Goal: Task Accomplishment & Management: Use online tool/utility

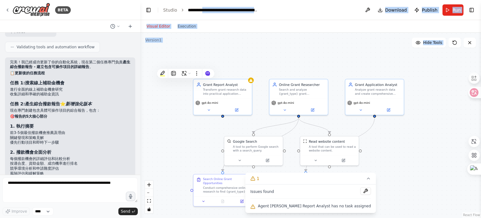
scroll to position [2420, 0]
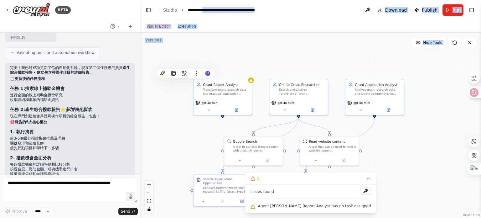
click at [209, 28] on div "Visual Editor Execution" at bounding box center [310, 26] width 341 height 13
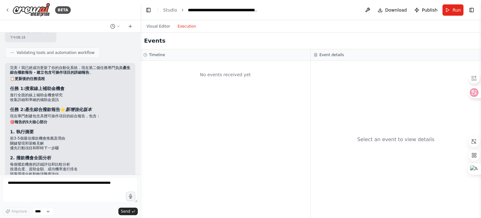
click at [190, 26] on button "Execution" at bounding box center [187, 27] width 26 height 8
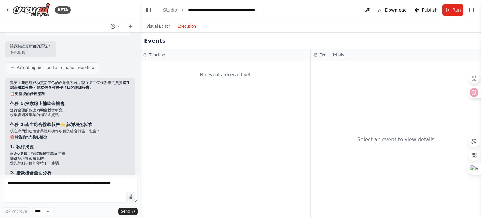
scroll to position [2357, 0]
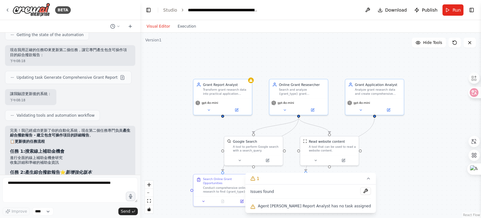
click at [158, 26] on button "Visual Editor" at bounding box center [158, 27] width 31 height 8
click at [251, 83] on div "Grant Report Analyst Transform grant research data into practical application g…" at bounding box center [223, 87] width 58 height 19
click at [240, 95] on div "Grant Report Analyst Transform grant research data into practical application g…" at bounding box center [223, 87] width 58 height 19
click at [237, 110] on icon at bounding box center [236, 108] width 3 height 3
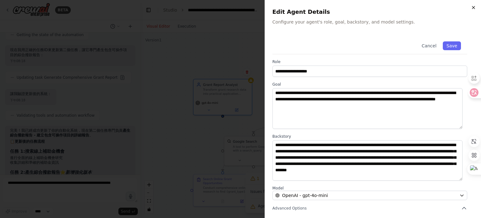
click at [475, 8] on icon "button" at bounding box center [473, 7] width 5 height 5
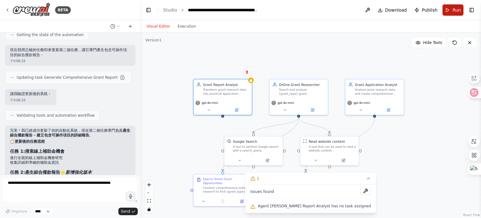
click at [455, 13] on span "Run" at bounding box center [457, 10] width 8 height 6
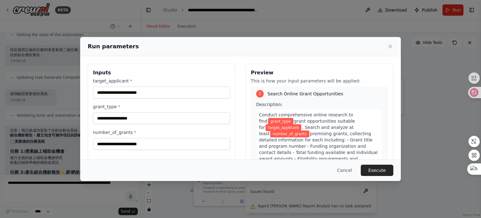
scroll to position [0, 0]
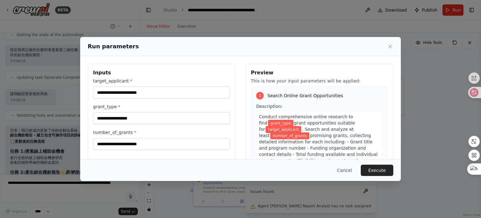
click at [259, 116] on span "Conduct comprehensive online research to find" at bounding box center [306, 119] width 94 height 11
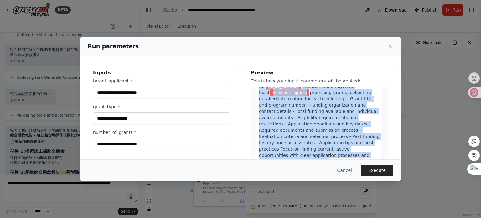
scroll to position [63, 0]
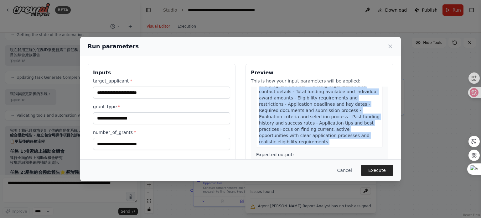
drag, startPoint x: 257, startPoint y: 116, endPoint x: 306, endPoint y: 145, distance: 57.3
click at [306, 145] on div "Conduct comprehensive online research to find grant_type grant opportunities su…" at bounding box center [319, 98] width 127 height 100
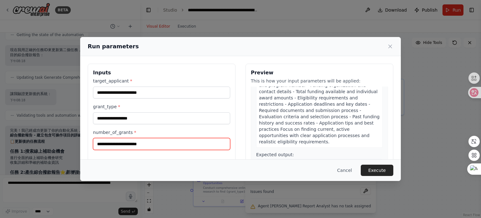
click at [202, 143] on input "number_of_grants *" at bounding box center [161, 144] width 137 height 12
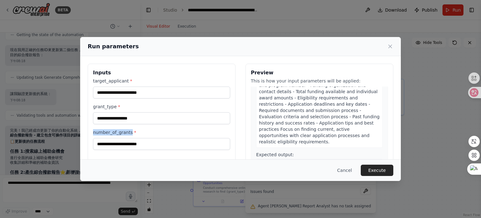
drag, startPoint x: 93, startPoint y: 131, endPoint x: 132, endPoint y: 131, distance: 39.5
click at [132, 131] on div "Inputs target_applicant * grant_type * number_of_grants *" at bounding box center [162, 138] width 148 height 149
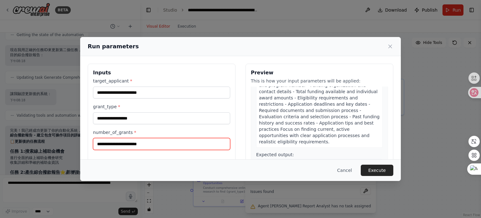
click at [177, 144] on input "number_of_grants *" at bounding box center [161, 144] width 137 height 12
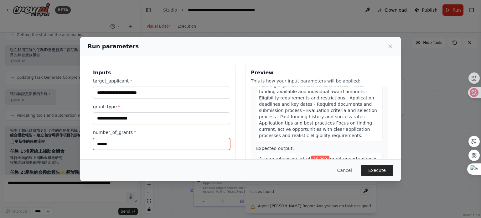
type input "******"
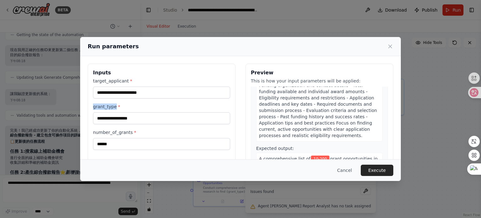
drag, startPoint x: 93, startPoint y: 107, endPoint x: 115, endPoint y: 107, distance: 21.3
click at [115, 107] on label "grant_type *" at bounding box center [161, 106] width 137 height 6
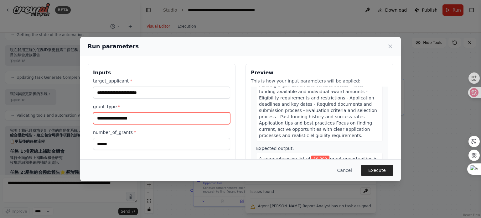
click at [162, 120] on input "grant_type *" at bounding box center [161, 118] width 137 height 12
click at [166, 119] on input "grant_type *" at bounding box center [161, 118] width 137 height 12
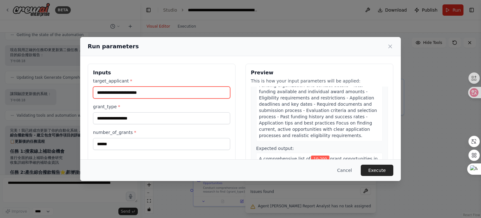
click at [173, 87] on input "target_applicant *" at bounding box center [161, 92] width 137 height 12
click at [174, 93] on input "target_applicant *" at bounding box center [161, 92] width 137 height 12
paste input "*****"
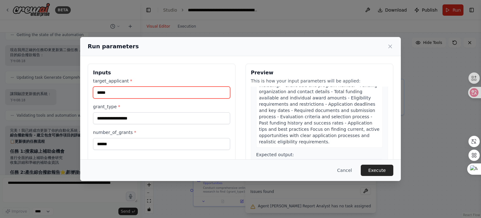
type input "*****"
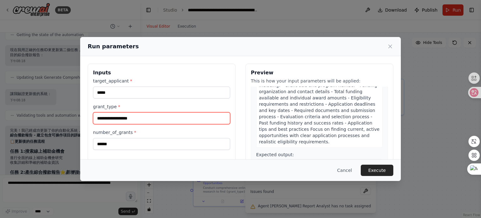
click at [177, 120] on input "grant_type *" at bounding box center [161, 118] width 137 height 12
type input "*********"
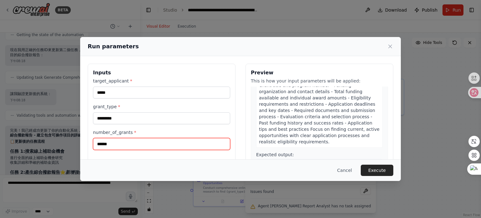
click at [100, 144] on input "******" at bounding box center [161, 144] width 137 height 12
type input "*****"
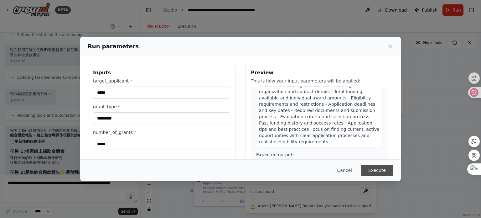
click at [370, 168] on button "Execute" at bounding box center [377, 169] width 33 height 11
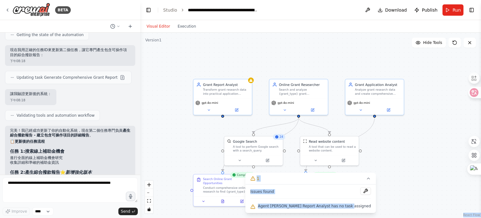
drag, startPoint x: 358, startPoint y: 206, endPoint x: 251, endPoint y: 207, distance: 107.8
click at [251, 207] on div "Version 1 Hide Tools .deletable-edge-delete-btn { width: 20px; height: 20px; bo…" at bounding box center [310, 125] width 341 height 185
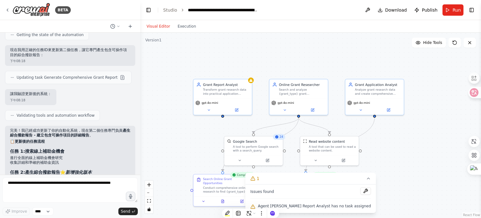
click at [193, 139] on div ".deletable-edge-delete-btn { width: 20px; height: 20px; border: 0px solid #ffff…" at bounding box center [310, 125] width 341 height 185
click at [366, 180] on icon at bounding box center [368, 178] width 5 height 5
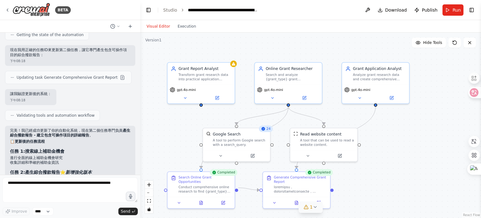
click at [184, 30] on div "Visual Editor Execution" at bounding box center [171, 26] width 57 height 13
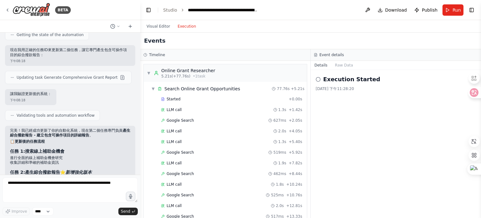
click at [184, 27] on button "Execution" at bounding box center [187, 27] width 26 height 8
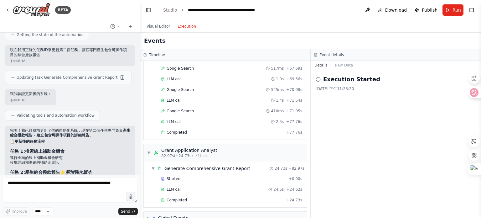
scroll to position [516, 0]
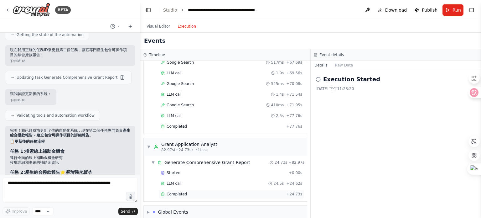
click at [201, 191] on div "Completed" at bounding box center [222, 193] width 123 height 5
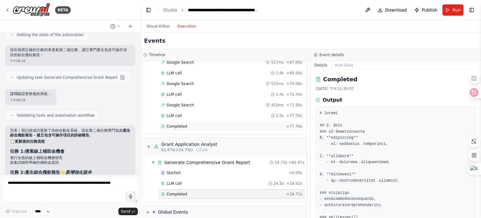
click at [198, 124] on div "Completed" at bounding box center [222, 126] width 123 height 5
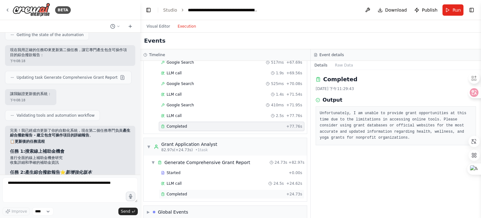
click at [198, 191] on div "Completed" at bounding box center [222, 193] width 123 height 5
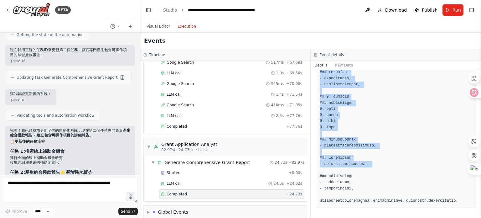
scroll to position [584, 0]
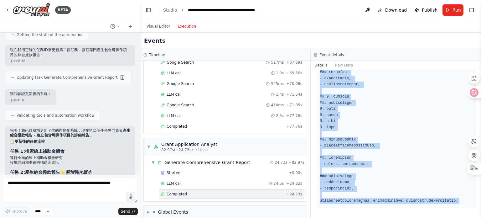
drag, startPoint x: 320, startPoint y: 112, endPoint x: 403, endPoint y: 199, distance: 120.1
copy pre "# loremi ## 5. dolo ### s5-8ametconsecte 9. **adipiscing** - el：seddoeius，tempo…"
